Goal: Navigation & Orientation: Find specific page/section

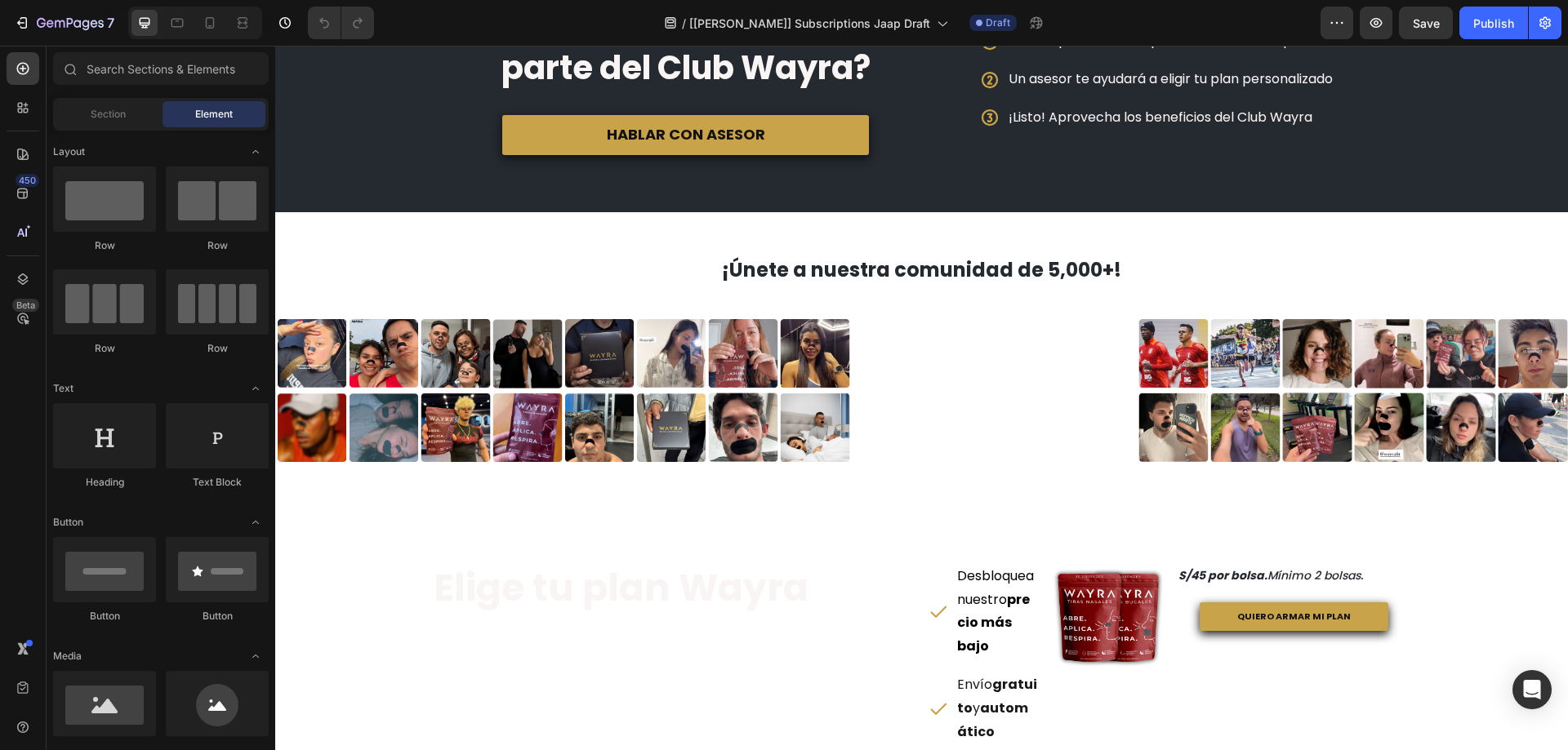
scroll to position [980, 0]
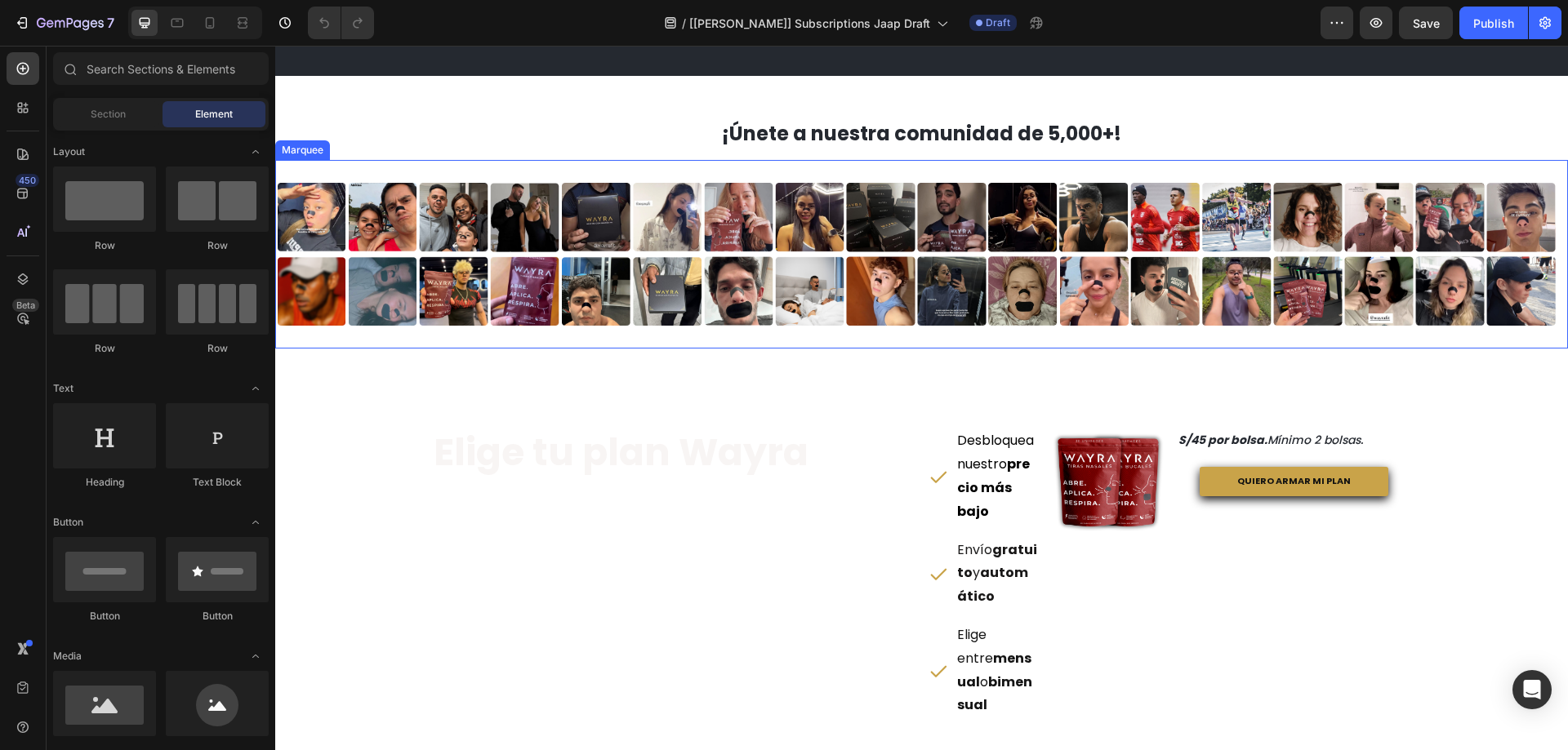
click at [923, 165] on div "Image Image Image Image Image Image Image Image Image Image Image Image Image I…" at bounding box center [922, 254] width 1293 height 189
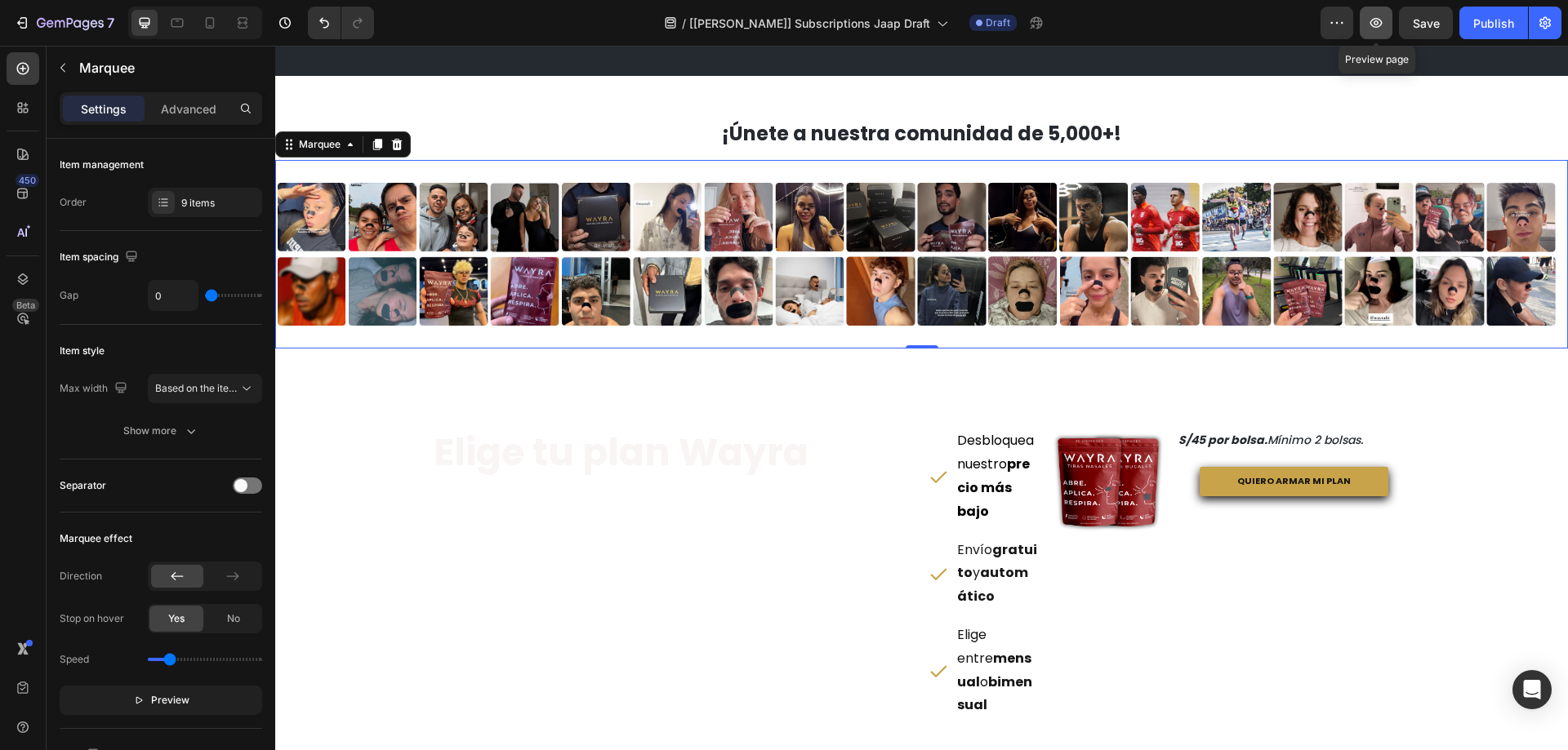
click at [1381, 26] on icon "button" at bounding box center [1375, 22] width 16 height 16
click at [230, 24] on div at bounding box center [242, 23] width 26 height 26
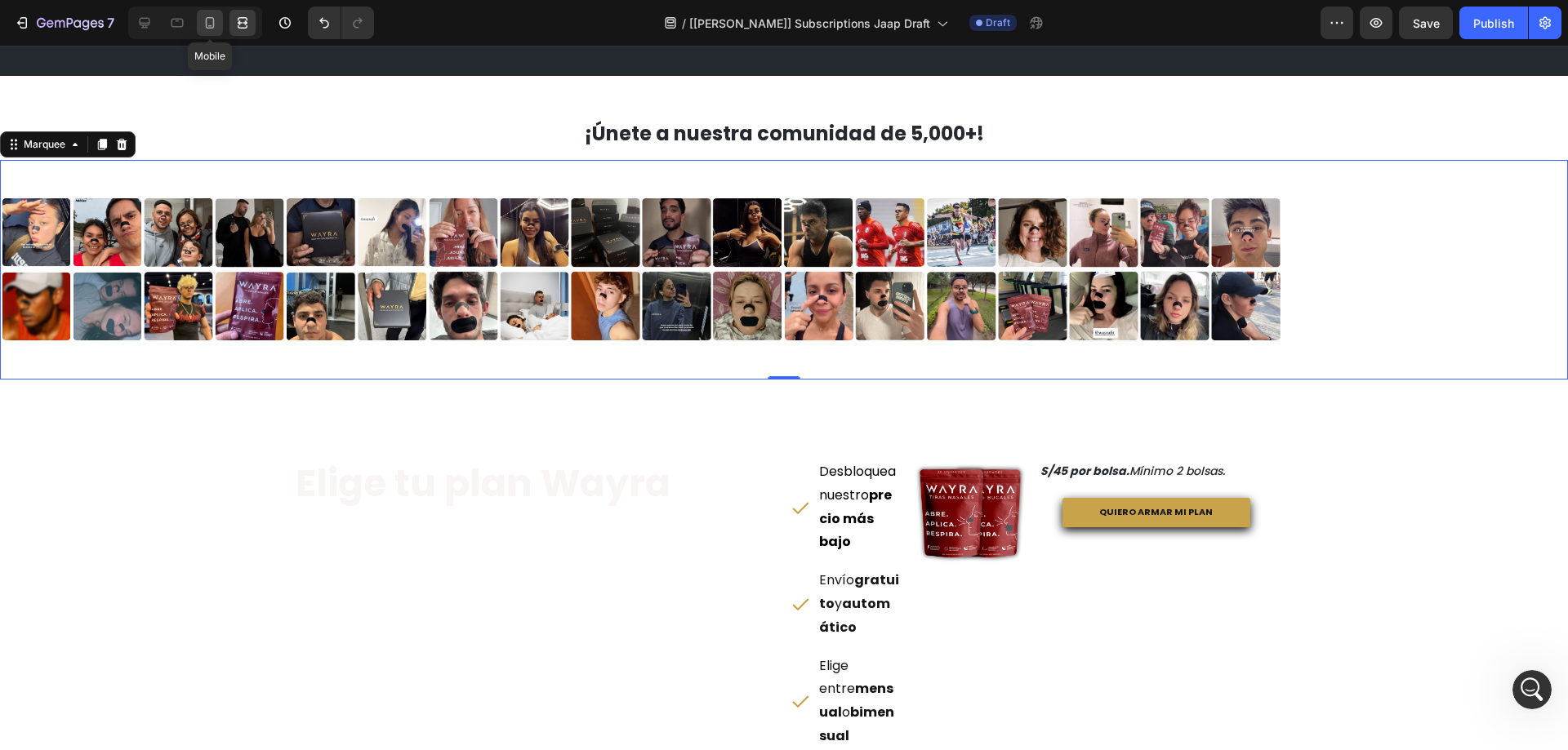
click at [211, 21] on icon at bounding box center [210, 22] width 16 height 16
